Goal: Obtain resource: Download file/media

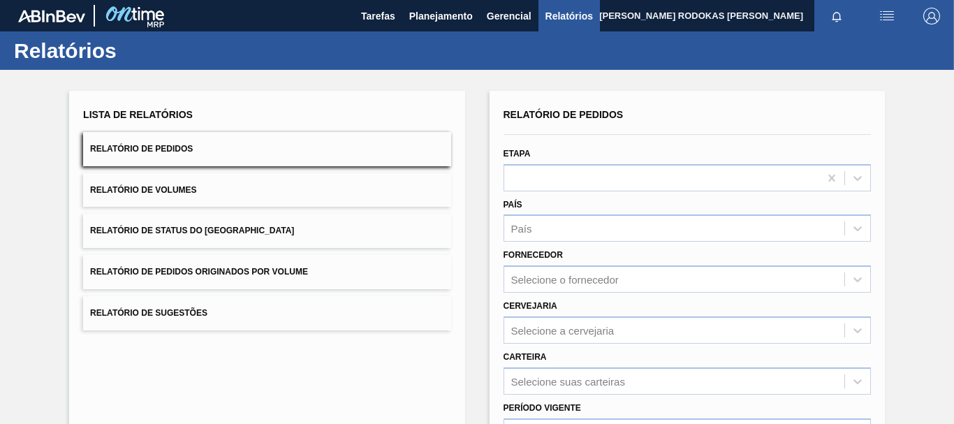
drag, startPoint x: 0, startPoint y: 0, endPoint x: 47, endPoint y: 175, distance: 180.9
click at [47, 175] on div "Lista de Relatórios Relatório de Pedidos Relatório de Volumes Relatório de Stat…" at bounding box center [477, 358] width 954 height 577
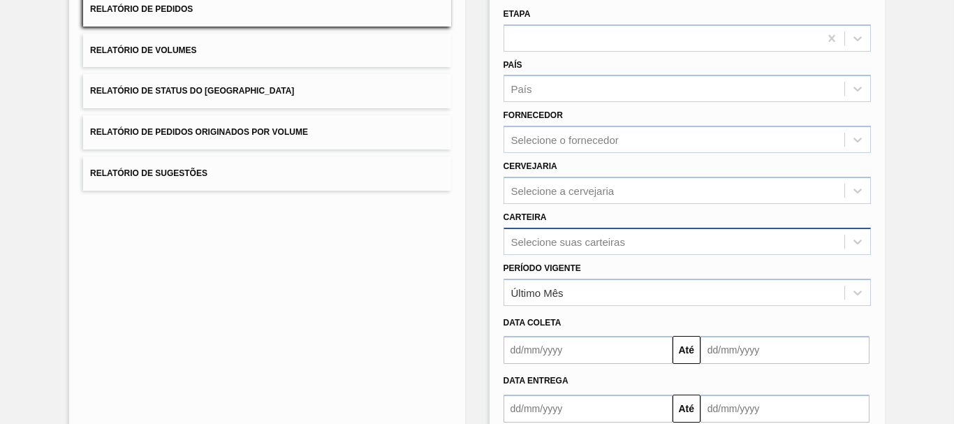
click at [540, 237] on div "Selecione suas carteiras" at bounding box center [686, 241] width 367 height 27
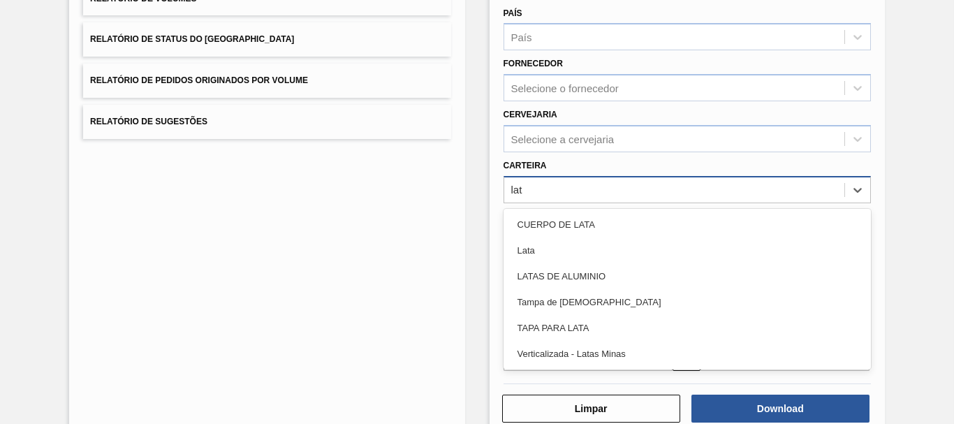
type input "lata"
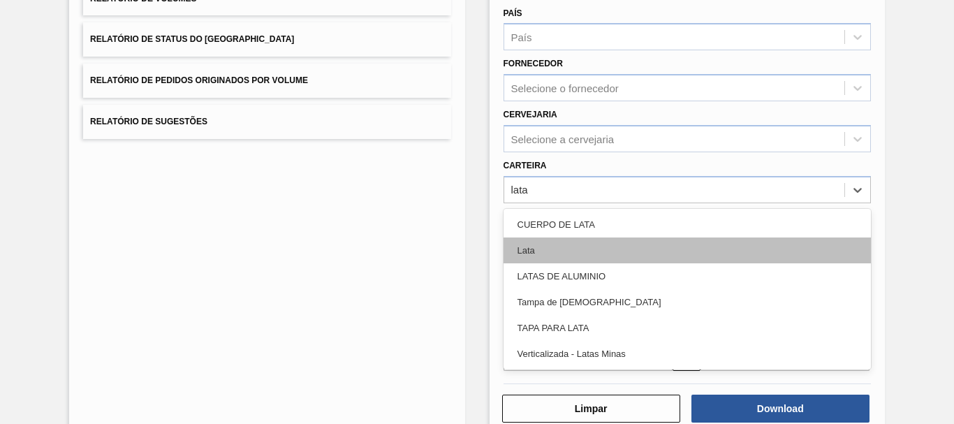
click at [580, 244] on div "Lata" at bounding box center [686, 250] width 367 height 26
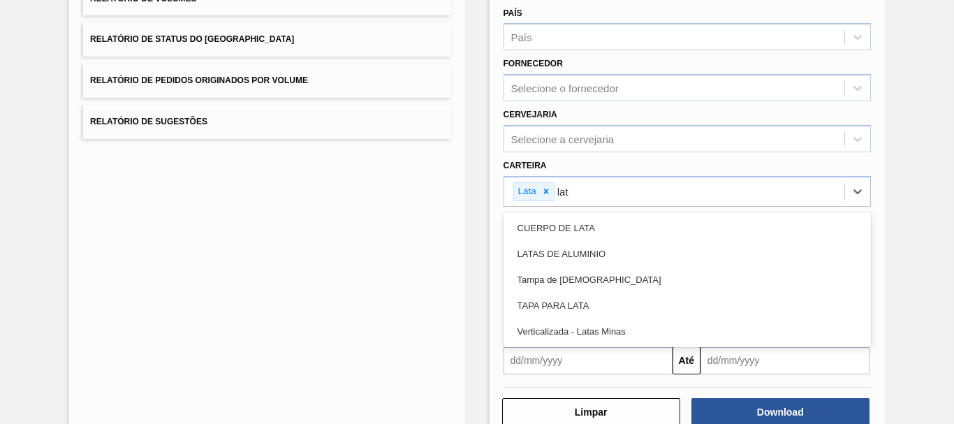
type input "lata"
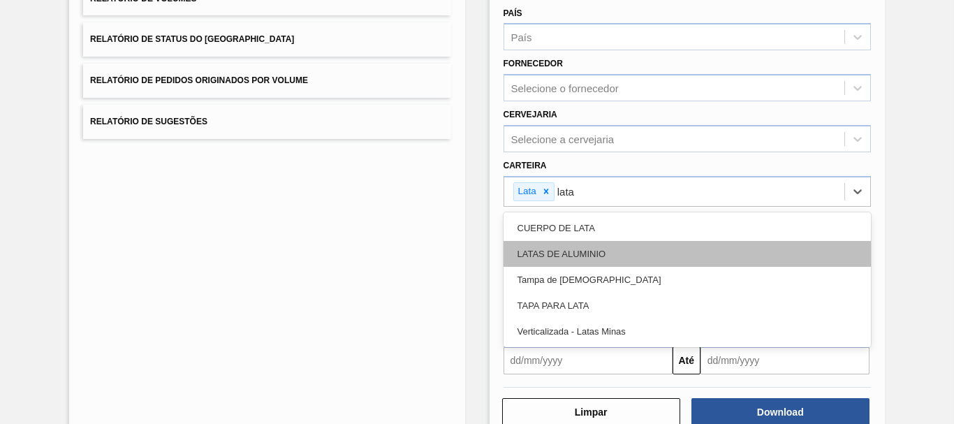
click at [591, 256] on div "LATAS DE ALUMINIO" at bounding box center [686, 254] width 367 height 26
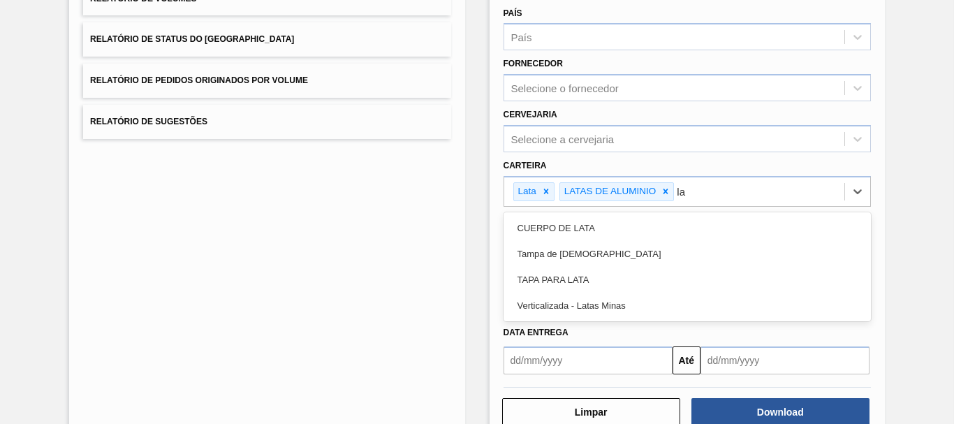
type input "l"
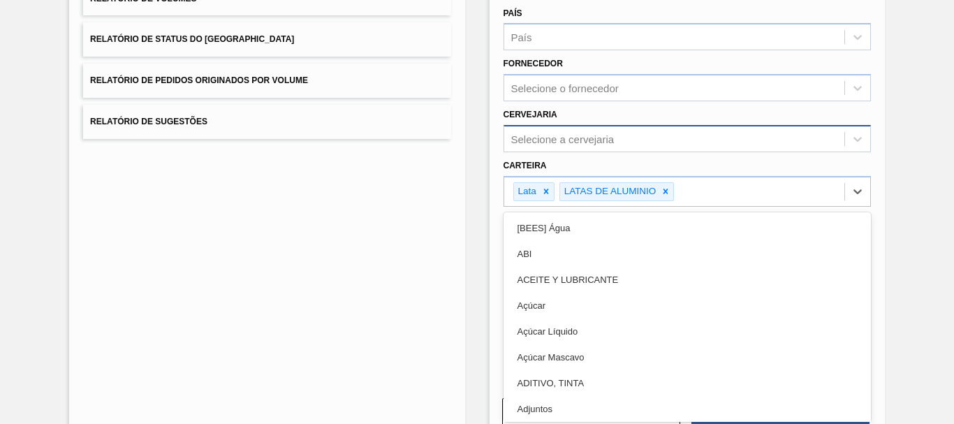
click at [612, 132] on div "Selecione a cervejaria" at bounding box center [674, 138] width 340 height 20
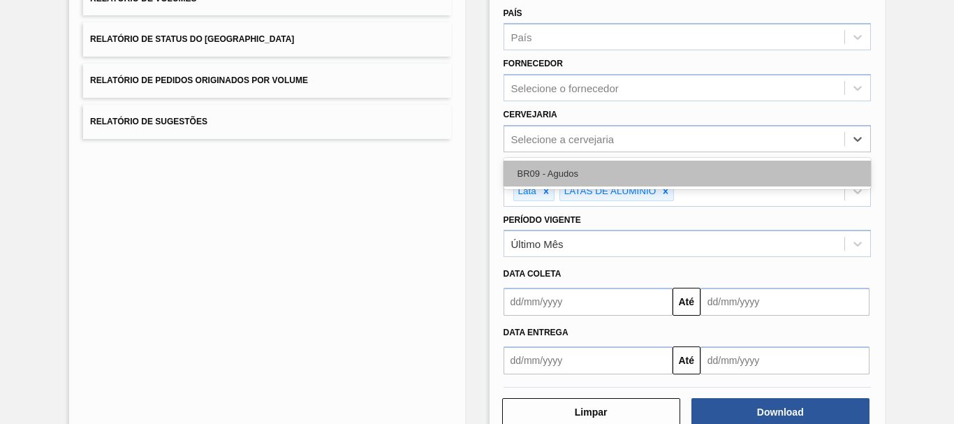
click at [554, 169] on div "BR09 - Agudos" at bounding box center [686, 174] width 367 height 26
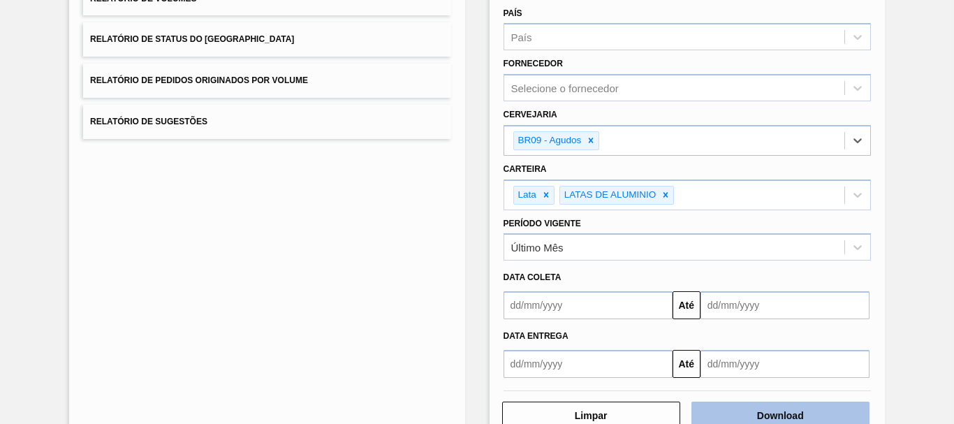
click at [790, 408] on button "Download" at bounding box center [780, 415] width 178 height 28
